Goal: Transaction & Acquisition: Purchase product/service

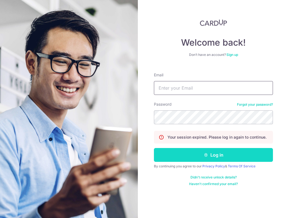
type input "mahmudstandoor@gmail.com"
click at [227, 155] on button "Log in" at bounding box center [213, 155] width 119 height 14
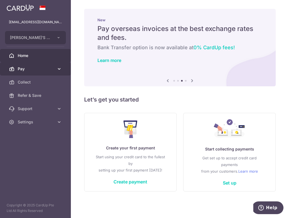
click at [60, 66] on icon at bounding box center [60, 69] width 6 height 6
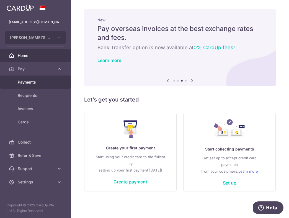
click at [53, 81] on span "Payments" at bounding box center [36, 83] width 37 height 6
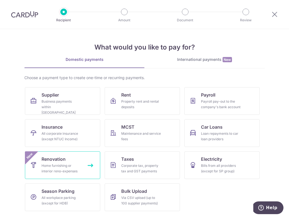
click at [80, 172] on div "Home furnishing or interior reno-expenses" at bounding box center [62, 168] width 40 height 11
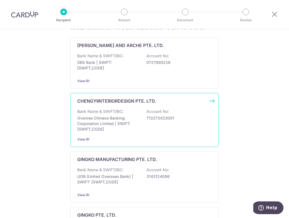
scroll to position [210, 0]
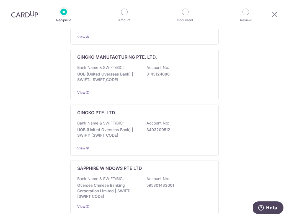
click at [236, 77] on div "Who would you like to pay? Add a new recipient or select from our recipient dir…" at bounding box center [144, 71] width 289 height 502
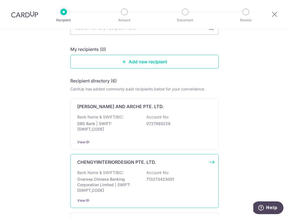
scroll to position [0, 0]
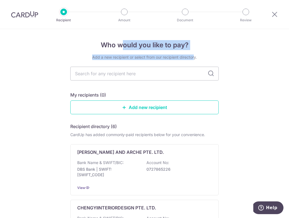
drag, startPoint x: 122, startPoint y: 44, endPoint x: 182, endPoint y: 59, distance: 61.3
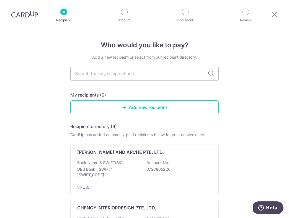
click at [141, 75] on input "text" at bounding box center [144, 74] width 149 height 14
paste input "TLRD Private Limited"
type input "TLRD Private Limited"
click at [212, 75] on icon at bounding box center [211, 73] width 7 height 7
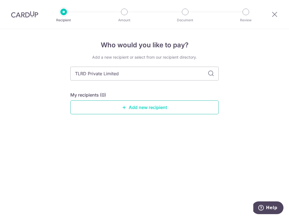
click at [166, 107] on link "Add new recipient" at bounding box center [144, 108] width 149 height 14
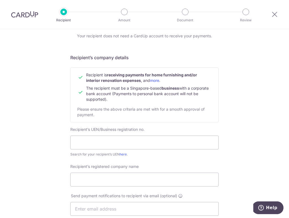
scroll to position [23, 0]
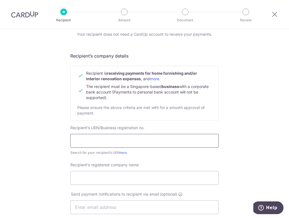
click at [154, 140] on input "text" at bounding box center [144, 141] width 149 height 14
click at [177, 171] on input "Recipient’s registered company name" at bounding box center [144, 178] width 149 height 14
paste input "TLRD Private Limited"
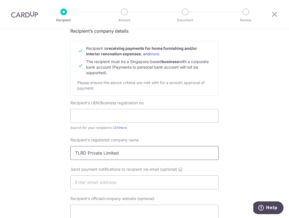
scroll to position [50, 0]
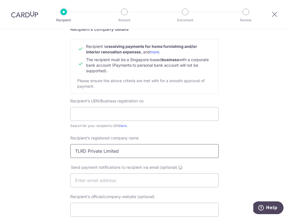
type input "TLRD Private Limited"
click at [145, 116] on input "text" at bounding box center [144, 114] width 149 height 14
paste input "202312882K"
type input "202312882K"
click at [166, 136] on div "Recipient’s registered company name TLRD Private Limited" at bounding box center [144, 147] width 149 height 23
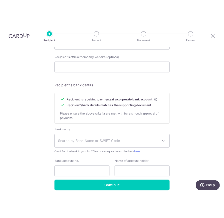
scroll to position [213, 0]
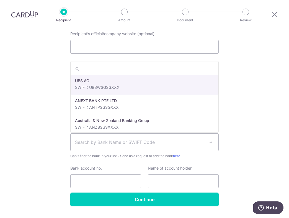
click at [208, 145] on span "Search by Bank Name or SWIFT Code" at bounding box center [144, 143] width 149 height 18
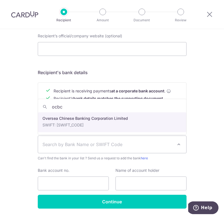
type input "ocbc"
select select "12"
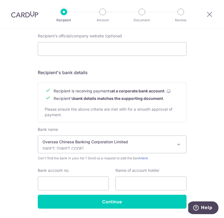
scroll to position [230, 0]
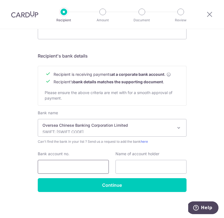
click at [86, 169] on input "Bank account no." at bounding box center [73, 167] width 71 height 14
click at [92, 166] on input "Bank account no." at bounding box center [73, 167] width 71 height 14
paste input "595290487001"
type input "595290487001"
click at [141, 165] on input "text" at bounding box center [150, 167] width 71 height 14
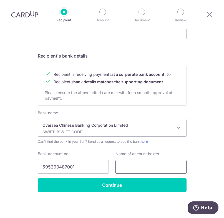
paste input "TLRD Private Limited"
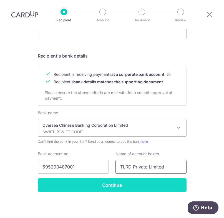
type input "TLRD Private Limited"
click at [142, 183] on input "Continue" at bounding box center [112, 186] width 149 height 14
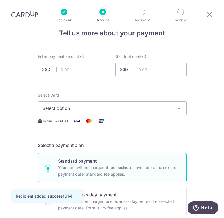
scroll to position [24, 0]
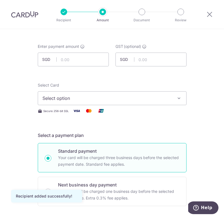
click at [179, 95] on button "Select option" at bounding box center [112, 98] width 149 height 14
click at [136, 110] on link "Add credit card" at bounding box center [112, 114] width 148 height 10
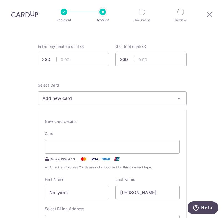
click at [136, 110] on div "New card details Card Secure 256-bit SSL All American Express Cards are not sup…" at bounding box center [112, 187] width 149 height 154
click at [82, 63] on input "text" at bounding box center [73, 60] width 71 height 14
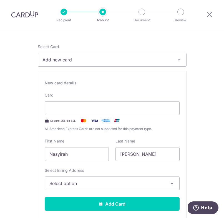
scroll to position [64, 0]
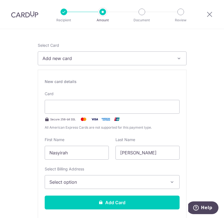
click at [160, 128] on span "All American Express Cards are not supported for this payment type." at bounding box center [112, 128] width 135 height 6
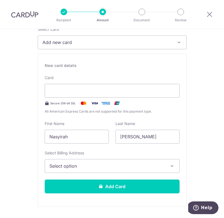
scroll to position [81, 0]
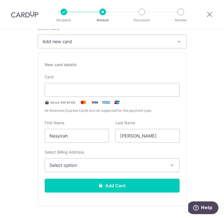
click at [170, 170] on button "Select option" at bounding box center [112, 166] width 135 height 14
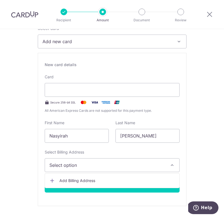
click at [143, 180] on span "Add Billing Address" at bounding box center [116, 181] width 115 height 6
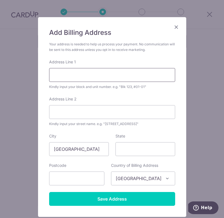
scroll to position [24, 0]
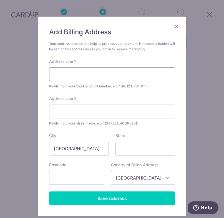
click at [106, 79] on input "Address Line 1" at bounding box center [112, 75] width 126 height 14
type input "33a hooper road"
type input "229220"
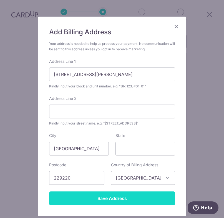
click at [151, 197] on input "Save Address" at bounding box center [112, 199] width 126 height 14
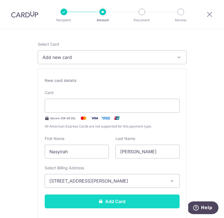
scroll to position [63, 0]
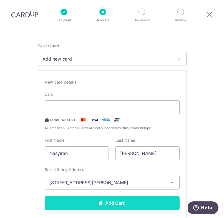
click at [138, 208] on button "Add Card" at bounding box center [112, 204] width 135 height 14
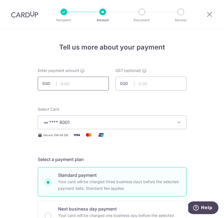
click at [78, 82] on input "text" at bounding box center [73, 84] width 71 height 14
paste input "13,287.25"
type input "13,287.25"
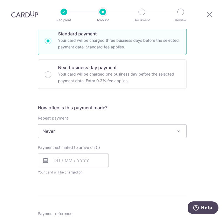
scroll to position [140, 0]
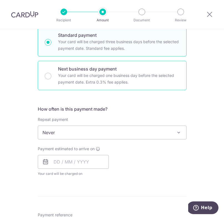
click at [111, 70] on p "Next business day payment" at bounding box center [118, 69] width 121 height 7
click at [51, 73] on input "Next business day payment Your card will be charged one business day before the…" at bounding box center [48, 76] width 7 height 7
radio input "false"
radio input "true"
click at [107, 51] on p "Your card will be charged three business days before the selected payment date.…" at bounding box center [118, 45] width 121 height 13
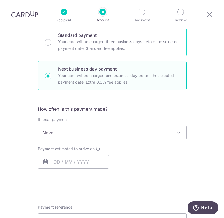
click at [51, 46] on input "Standard payment Your card will be charged three business days before the selec…" at bounding box center [48, 42] width 7 height 7
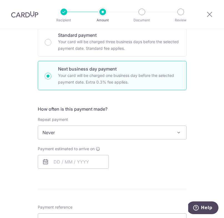
radio input "true"
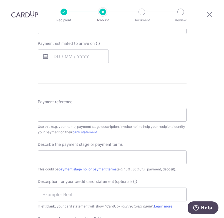
scroll to position [257, 0]
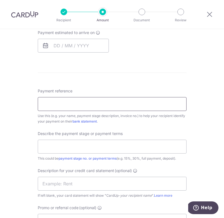
click at [107, 105] on input "Payment reference" at bounding box center [112, 104] width 149 height 14
type input "2091"
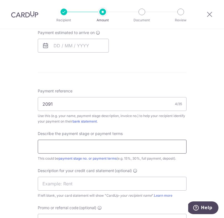
click at [169, 146] on input "text" at bounding box center [112, 147] width 149 height 14
click at [67, 144] on input "last third of payment" at bounding box center [112, 147] width 149 height 14
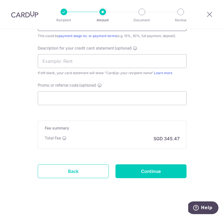
scroll to position [376, 0]
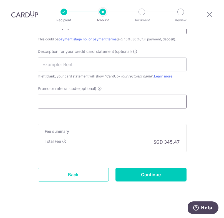
type input "last third payment"
click at [113, 103] on input "Promo or referral code (optional)" at bounding box center [112, 102] width 149 height 14
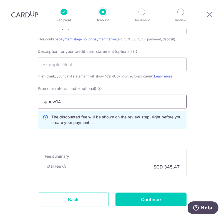
type input "sgnew14"
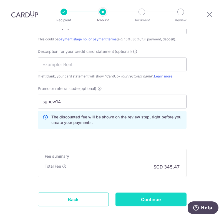
click at [154, 196] on input "Continue" at bounding box center [150, 200] width 71 height 14
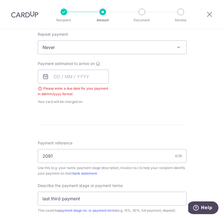
scroll to position [222, 0]
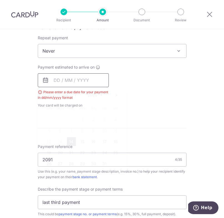
click at [73, 78] on input "text" at bounding box center [73, 80] width 71 height 14
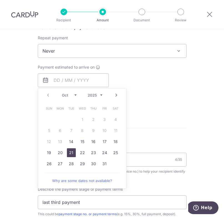
click at [72, 152] on link "21" at bounding box center [71, 153] width 9 height 9
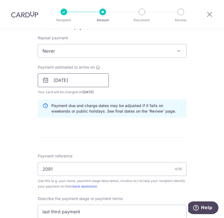
click at [85, 81] on input "[DATE]" at bounding box center [73, 80] width 71 height 14
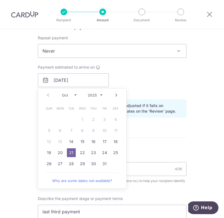
click at [72, 152] on link "21" at bounding box center [71, 153] width 9 height 9
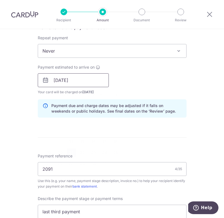
click at [104, 83] on input "[DATE]" at bounding box center [73, 80] width 71 height 14
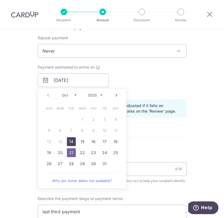
click at [73, 143] on link "14" at bounding box center [71, 142] width 9 height 9
type input "14/10/2025"
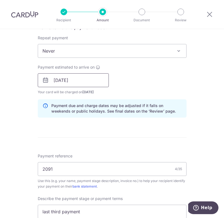
click at [91, 83] on input "14/10/2025" at bounding box center [73, 80] width 71 height 14
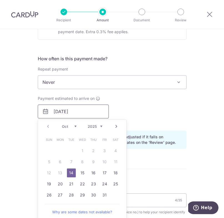
scroll to position [205, 0]
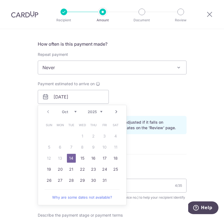
click at [183, 137] on div "How often is this payment made? Repeat payment Never Every week Every month Eve…" at bounding box center [112, 90] width 149 height 98
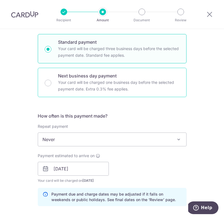
scroll to position [129, 0]
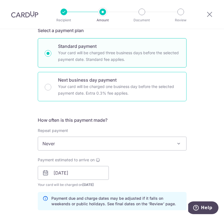
click at [73, 90] on p "Your card will be charged one business day before the selected payment date. Ex…" at bounding box center [118, 89] width 121 height 13
click at [51, 90] on input "Next business day payment Your card will be charged one business day before the…" at bounding box center [48, 87] width 7 height 7
radio input "false"
radio input "true"
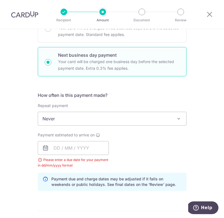
scroll to position [161, 0]
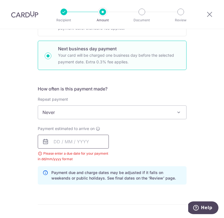
click at [85, 144] on input "text" at bounding box center [73, 142] width 71 height 14
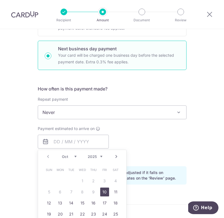
click at [108, 193] on link "10" at bounding box center [104, 192] width 9 height 9
type input "10/10/2025"
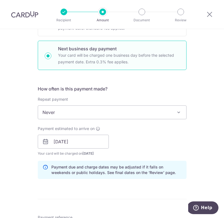
click at [152, 149] on div "Payment estimated to arrive on 10/10/2025 Prev Next Oct Nov Dec 2025 2026 2027 …" at bounding box center [111, 141] width 155 height 30
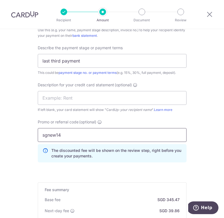
scroll to position [379, 0]
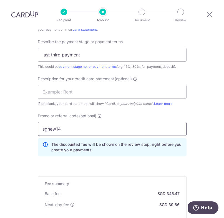
drag, startPoint x: 71, startPoint y: 127, endPoint x: 28, endPoint y: 127, distance: 42.7
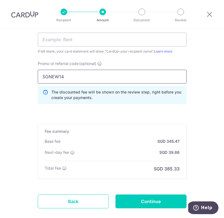
scroll to position [464, 0]
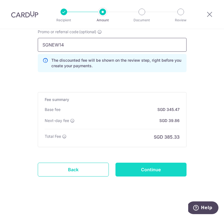
type input "SGNEW14"
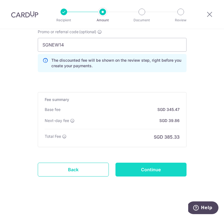
click at [150, 169] on input "Continue" at bounding box center [150, 170] width 71 height 14
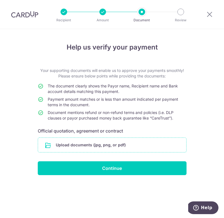
click at [128, 148] on input "file" at bounding box center [112, 145] width 148 height 14
click at [209, 14] on icon at bounding box center [209, 14] width 7 height 7
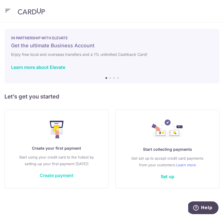
click at [62, 175] on link "Create payment" at bounding box center [57, 176] width 34 height 6
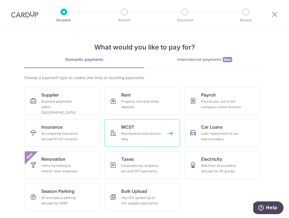
click at [146, 126] on link "MCST Maintenance and service fees" at bounding box center [142, 133] width 75 height 28
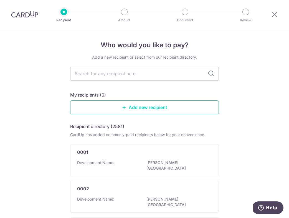
click at [156, 111] on link "Add new recipient" at bounding box center [144, 108] width 149 height 14
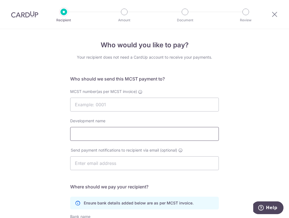
scroll to position [104, 0]
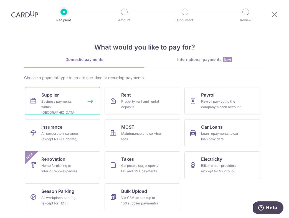
click at [66, 97] on link "Supplier Business payments within [GEOGRAPHIC_DATA]" at bounding box center [62, 101] width 75 height 28
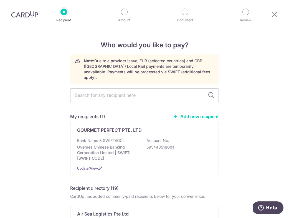
click at [202, 114] on link "Add new recipient" at bounding box center [196, 117] width 46 height 6
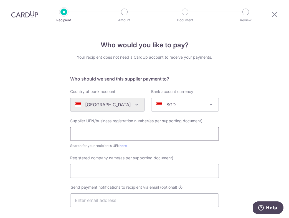
click at [125, 133] on input "text" at bounding box center [144, 134] width 149 height 14
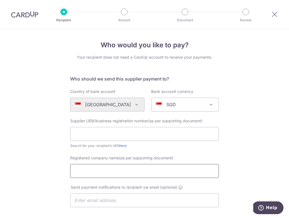
click at [90, 169] on input "Registered company name(as per supporting document)" at bounding box center [144, 171] width 149 height 14
paste input "TLRD Private Limited"
type input "TLRD Private Limited"
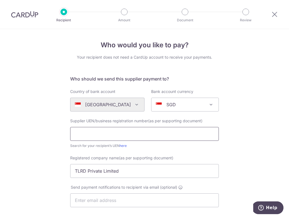
click at [143, 136] on input "text" at bounding box center [144, 134] width 149 height 14
paste input "202312882K"
type input "202312882K"
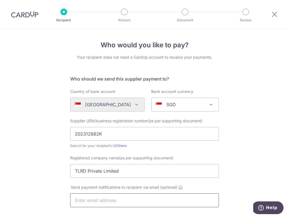
click at [160, 198] on input "text" at bounding box center [144, 201] width 149 height 14
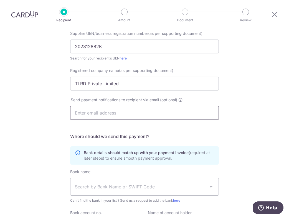
scroll to position [116, 0]
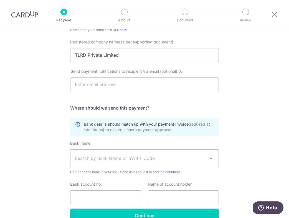
click at [235, 158] on div "Who would you like to pay? Your recipient does not need a CardUp account to rec…" at bounding box center [144, 81] width 289 height 336
click at [228, 158] on div "Who would you like to pay? Your recipient does not need a CardUp account to rec…" at bounding box center [144, 81] width 289 height 336
click at [206, 158] on span "Search by Bank Name or SWIFT Code" at bounding box center [144, 158] width 148 height 17
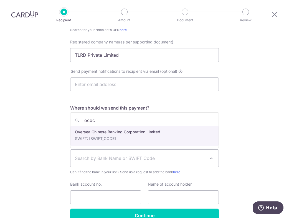
type input "ocbc"
select select "12"
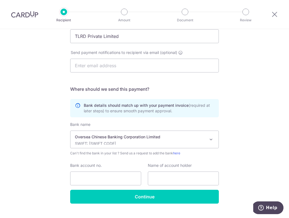
scroll to position [147, 0]
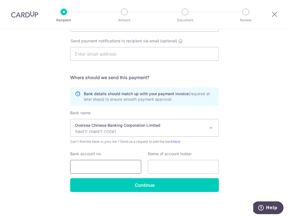
click at [120, 161] on input "Bank account no." at bounding box center [105, 167] width 71 height 14
paste input "595290487001"
type input "595290487001"
click at [173, 169] on input "text" at bounding box center [183, 167] width 71 height 14
click at [260, 173] on div "Who would you like to pay? Your recipient does not need a CardUp account to rec…" at bounding box center [144, 50] width 289 height 336
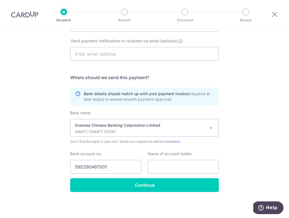
click at [285, 141] on div "Who would you like to pay? Your recipient does not need a CardUp account to rec…" at bounding box center [144, 50] width 289 height 336
click at [174, 163] on input "text" at bounding box center [183, 167] width 71 height 14
paste input "TLRD Private Limited"
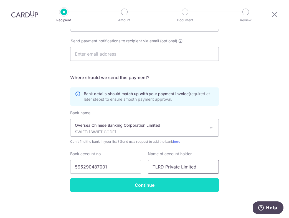
type input "TLRD Private Limited"
click at [165, 185] on input "Continue" at bounding box center [144, 186] width 149 height 14
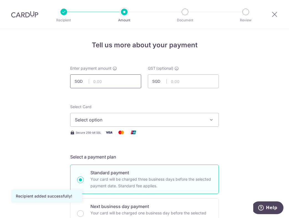
click at [100, 84] on input "text" at bounding box center [105, 82] width 71 height 14
paste input "13,287.25"
type input "13,287.25"
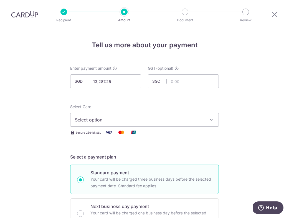
click at [122, 124] on button "Select option" at bounding box center [144, 120] width 149 height 14
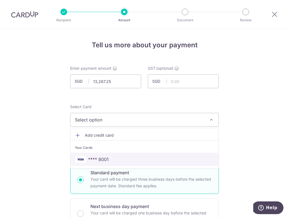
click at [120, 155] on link "**** 8001" at bounding box center [144, 159] width 148 height 13
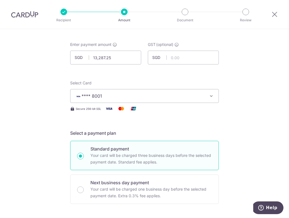
scroll to position [42, 0]
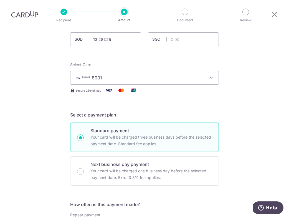
click at [180, 162] on p "Next business day payment" at bounding box center [150, 164] width 121 height 7
click at [84, 169] on input "Next business day payment Your card will be charged one business day before the…" at bounding box center [80, 172] width 7 height 7
radio input "false"
radio input "true"
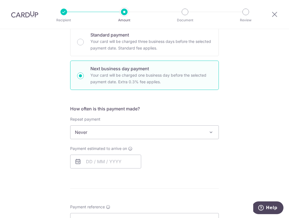
scroll to position [176, 0]
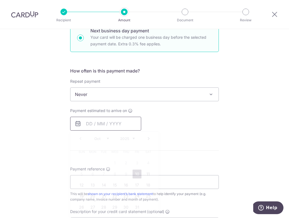
click at [88, 119] on input "text" at bounding box center [105, 124] width 71 height 14
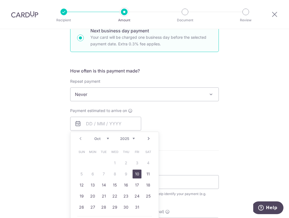
click at [141, 174] on link "10" at bounding box center [137, 174] width 9 height 9
type input "[DATE]"
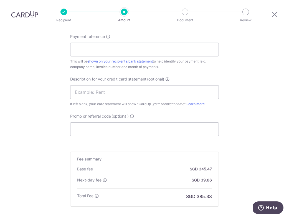
scroll to position [340, 0]
click at [134, 130] on input "Promo or referral code (optional)" at bounding box center [144, 129] width 149 height 14
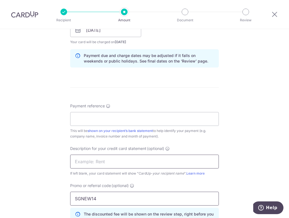
scroll to position [269, 0]
type input "SGNEW14"
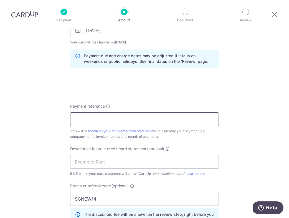
click at [137, 121] on input "Payment reference" at bounding box center [144, 120] width 149 height 14
paste input "2091"
type input "2091"
click at [177, 96] on form "Enter payment amount SGD 13,287.25 13287.25 GST (optional) SGD Recipient added …" at bounding box center [144, 71] width 149 height 551
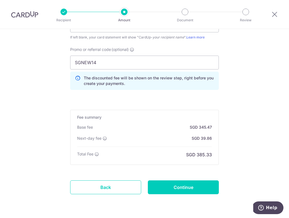
scroll to position [414, 0]
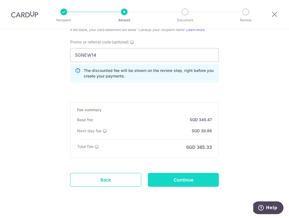
click at [180, 177] on input "Continue" at bounding box center [183, 180] width 71 height 14
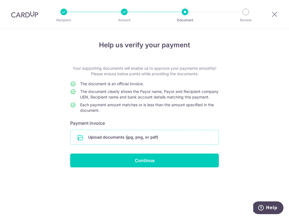
click at [152, 143] on input "file" at bounding box center [144, 137] width 148 height 14
click at [117, 134] on form "Your supporting documents will enable us to approve your payments smoothly! Ple…" at bounding box center [144, 117] width 149 height 102
click at [121, 145] on input "file" at bounding box center [144, 137] width 148 height 14
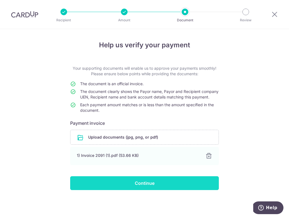
click at [144, 190] on input "Continue" at bounding box center [144, 184] width 149 height 14
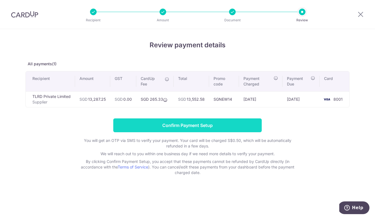
click at [194, 125] on input "Confirm Payment Setup" at bounding box center [187, 126] width 149 height 14
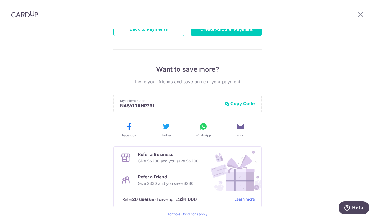
scroll to position [107, 0]
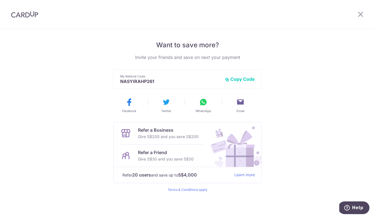
click at [243, 78] on button "Copy Code" at bounding box center [240, 80] width 30 height 6
drag, startPoint x: 196, startPoint y: 159, endPoint x: 138, endPoint y: 129, distance: 65.0
click at [138, 129] on div "Refer a Business Give S$200 and you save S$200 Refer a Friend Give S$30 and you…" at bounding box center [160, 145] width 92 height 45
copy div "Refer a Business Give S$200 and you save S$200 Refer a Friend Give S$30 and you…"
click at [331, 135] on div "Payment created! Hang tight, you’ll receive email updates on the status of the …" at bounding box center [187, 70] width 375 height 296
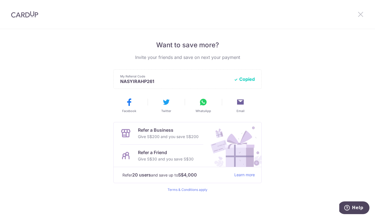
click at [360, 16] on icon at bounding box center [361, 14] width 7 height 7
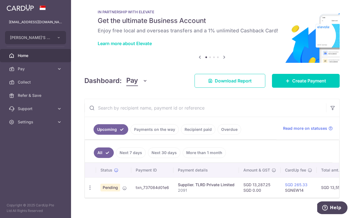
click at [181, 53] on div "IN PARTNERSHIP WITH ELEVATE Get the ultimate Business Account Enjoy free local …" at bounding box center [211, 28] width 255 height 55
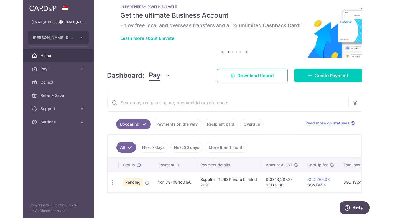
scroll to position [8, 0]
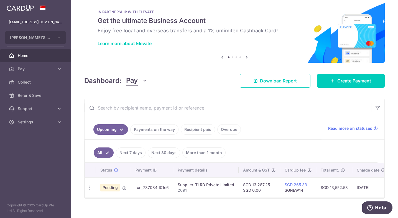
click at [194, 72] on div "× Pause Schedule Pause all future payments in this series Pause just this one p…" at bounding box center [234, 109] width 327 height 218
click at [50, 96] on span "Refer & Save" at bounding box center [36, 96] width 37 height 6
